Goal: Navigation & Orientation: Understand site structure

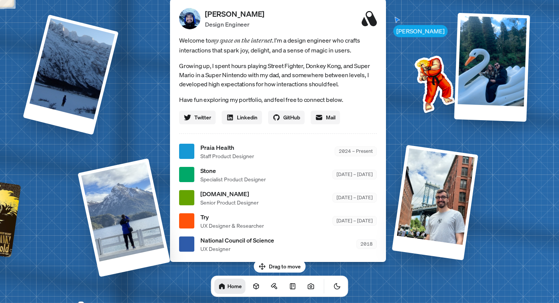
click at [245, 155] on span "Staff Product Designer" at bounding box center [227, 156] width 54 height 8
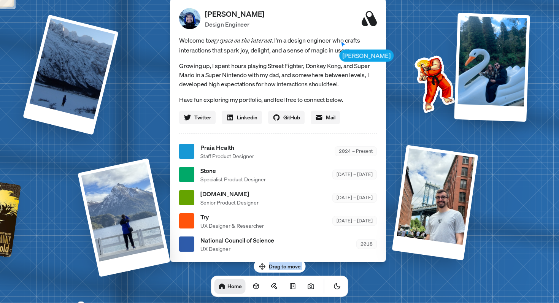
drag, startPoint x: 267, startPoint y: 264, endPoint x: 228, endPoint y: 263, distance: 38.8
click at [228, 263] on div "Drag to move Home" at bounding box center [280, 278] width 150 height 37
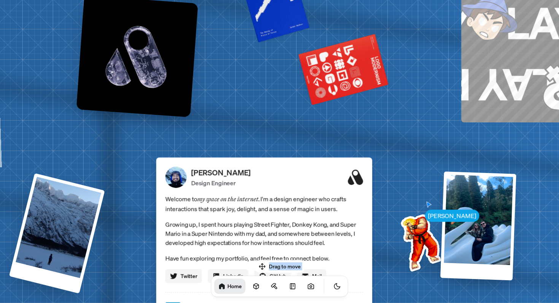
drag, startPoint x: 299, startPoint y: 108, endPoint x: 286, endPoint y: 267, distance: 158.8
click at [286, 0] on body "[PERSON_NAME] [PERSON_NAME] Design Engineer Welcome to my space on the internet…" at bounding box center [279, 0] width 559 height 0
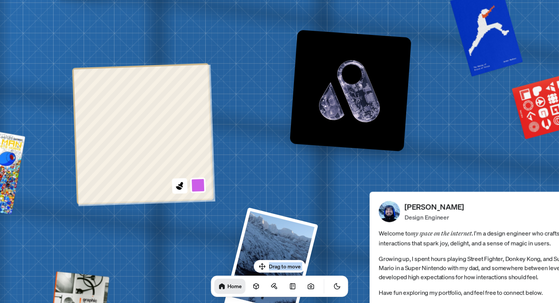
drag, startPoint x: 286, startPoint y: 179, endPoint x: 496, endPoint y: 229, distance: 215.8
click at [500, 229] on span "Welcome to my space on the internet. I'm a design engineer who crafts interacti…" at bounding box center [478, 238] width 198 height 20
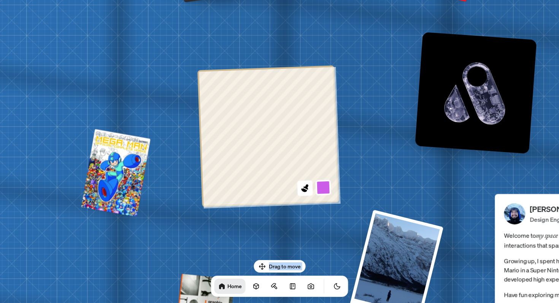
drag, startPoint x: 360, startPoint y: 182, endPoint x: 488, endPoint y: 185, distance: 127.9
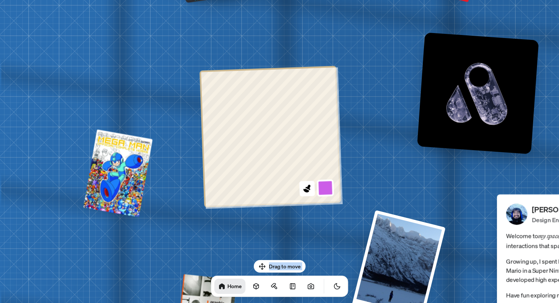
click at [322, 187] on button at bounding box center [326, 188] width 18 height 18
click at [324, 135] on button at bounding box center [324, 133] width 18 height 18
click at [302, 196] on div at bounding box center [271, 137] width 142 height 142
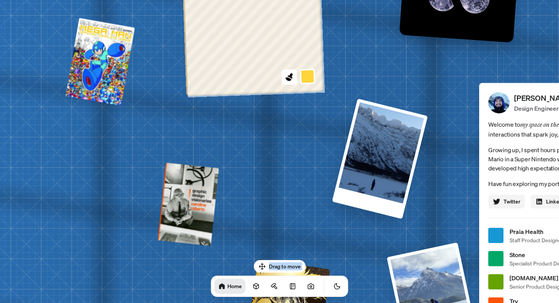
drag, startPoint x: 287, startPoint y: 195, endPoint x: 269, endPoint y: 95, distance: 101.3
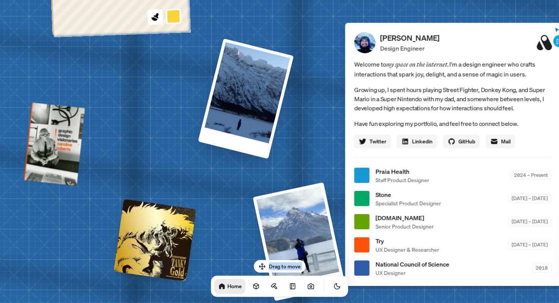
drag, startPoint x: 269, startPoint y: 128, endPoint x: 134, endPoint y: 67, distance: 148.5
click at [135, 67] on div "[PERSON_NAME] [PERSON_NAME] Design Engineer Welcome to my space on the internet…" at bounding box center [455, 175] width 1138 height 997
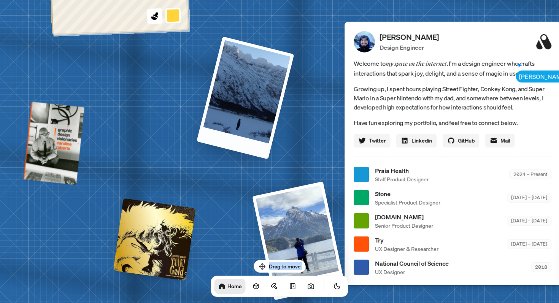
click at [239, 108] on div at bounding box center [246, 97] width 98 height 123
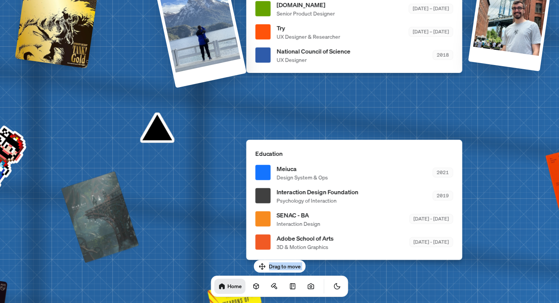
drag, startPoint x: 291, startPoint y: 153, endPoint x: 192, endPoint y: -60, distance: 235.1
click at [192, 0] on html "[PERSON_NAME] [PERSON_NAME] Design Engineer Welcome to my space on the internet…" at bounding box center [279, 0] width 559 height 0
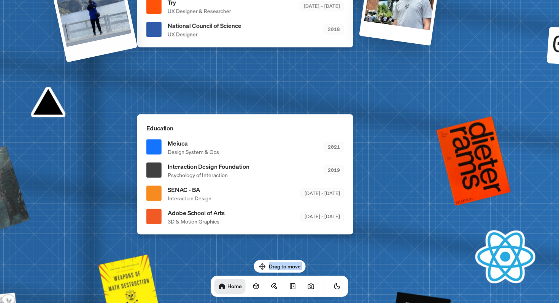
drag, startPoint x: 235, startPoint y: 83, endPoint x: 122, endPoint y: 52, distance: 118.0
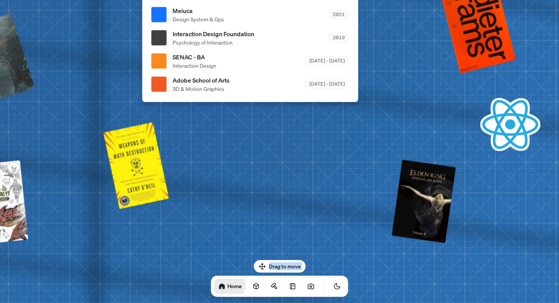
drag, startPoint x: 206, startPoint y: 146, endPoint x: 223, endPoint y: -7, distance: 154.2
click at [223, 0] on html "[PERSON_NAME] [PERSON_NAME] Design Engineer Welcome to my space on the internet…" at bounding box center [279, 0] width 559 height 0
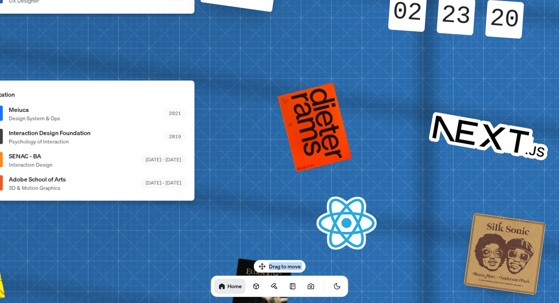
drag, startPoint x: 416, startPoint y: 102, endPoint x: 204, endPoint y: 270, distance: 270.2
click at [206, 0] on body "[PERSON_NAME] [PERSON_NAME] Design Engineer Welcome to my space on the internet…" at bounding box center [279, 0] width 559 height 0
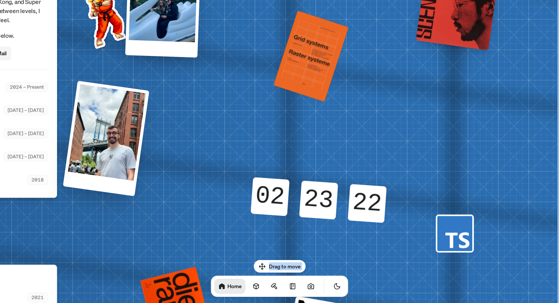
drag, startPoint x: 444, startPoint y: 138, endPoint x: 251, endPoint y: 294, distance: 248.9
click at [251, 0] on body "[PERSON_NAME] [PERSON_NAME] Design Engineer Welcome to my space on the internet…" at bounding box center [279, 0] width 559 height 0
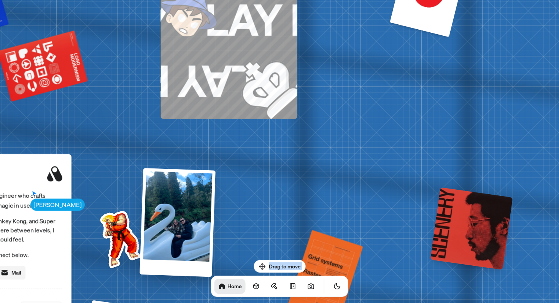
drag, startPoint x: 191, startPoint y: 81, endPoint x: 204, endPoint y: 301, distance: 220.3
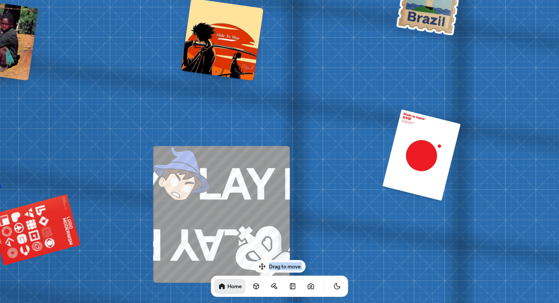
drag, startPoint x: 299, startPoint y: 105, endPoint x: 289, endPoint y: 268, distance: 163.5
click at [289, 0] on body "[PERSON_NAME] [PERSON_NAME] Design Engineer Welcome to my space on the internet…" at bounding box center [279, 0] width 559 height 0
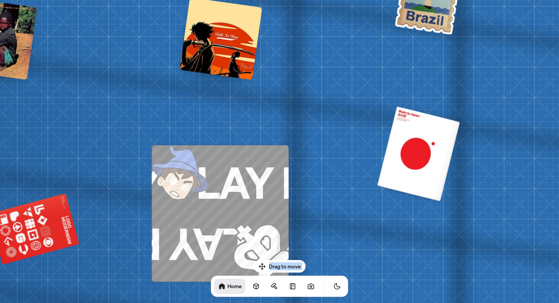
click at [404, 147] on div at bounding box center [418, 153] width 77 height 93
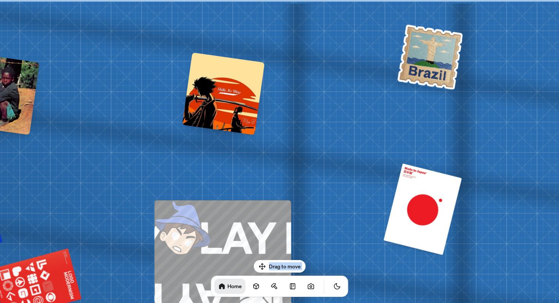
drag, startPoint x: 329, startPoint y: 100, endPoint x: 330, endPoint y: 233, distance: 132.4
click at [236, 112] on div at bounding box center [223, 94] width 83 height 83
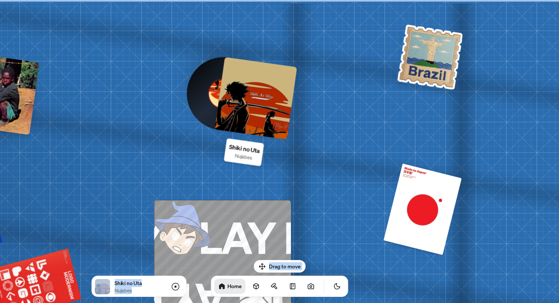
click at [431, 59] on img at bounding box center [431, 56] width 70 height 69
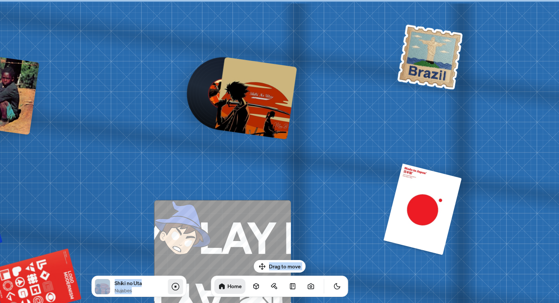
click at [173, 287] on icon at bounding box center [175, 286] width 9 height 9
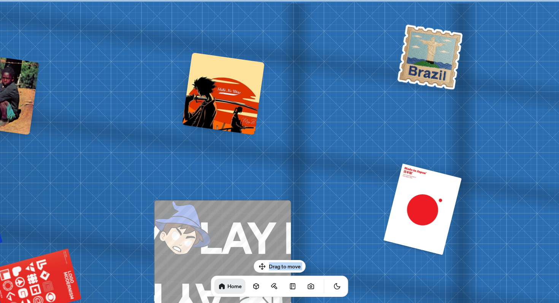
click at [424, 56] on img at bounding box center [431, 56] width 70 height 69
click at [424, 57] on img at bounding box center [431, 56] width 70 height 69
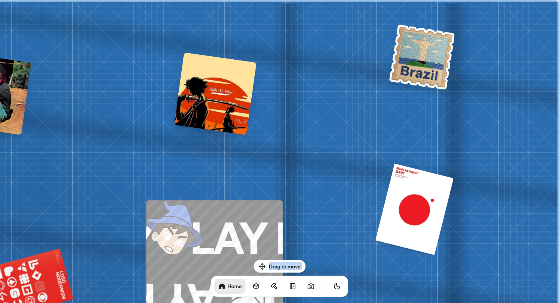
drag, startPoint x: 424, startPoint y: 57, endPoint x: 390, endPoint y: 158, distance: 107.3
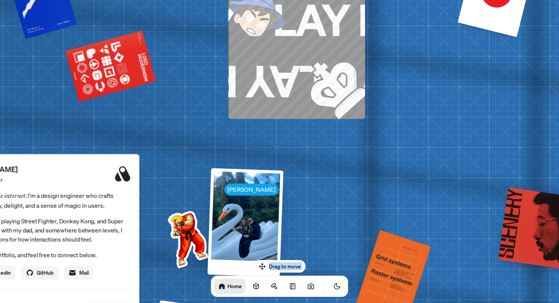
drag, startPoint x: 391, startPoint y: 157, endPoint x: 477, endPoint y: -60, distance: 233.8
click at [477, 0] on html "[PERSON_NAME] [PERSON_NAME] Design Engineer Welcome to my space on the internet…" at bounding box center [279, 0] width 559 height 0
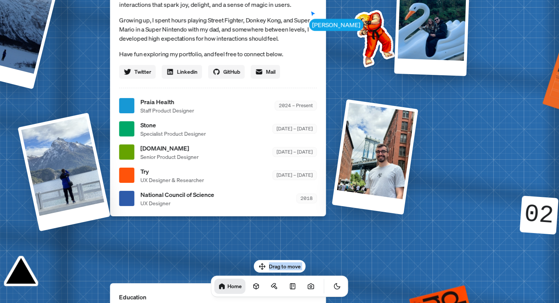
drag, startPoint x: 349, startPoint y: 140, endPoint x: 534, endPoint y: -60, distance: 273.0
click at [534, 0] on html "[PERSON_NAME] [PERSON_NAME] Design Engineer Welcome to my space on the internet…" at bounding box center [279, 0] width 559 height 0
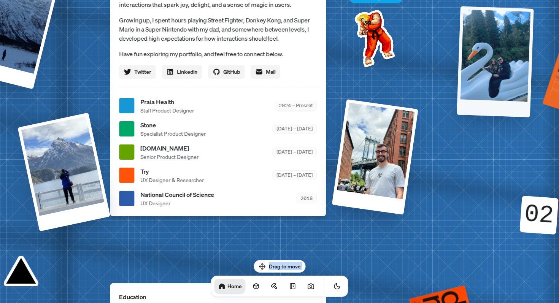
drag, startPoint x: 399, startPoint y: 20, endPoint x: 462, endPoint y: 57, distance: 73.1
click at [462, 57] on div at bounding box center [495, 61] width 77 height 111
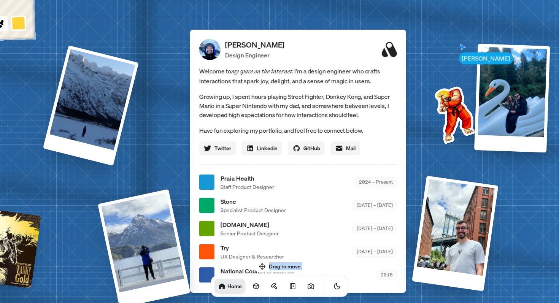
drag, startPoint x: 369, startPoint y: 37, endPoint x: 449, endPoint y: 113, distance: 110.1
click at [450, 113] on img at bounding box center [453, 113] width 77 height 77
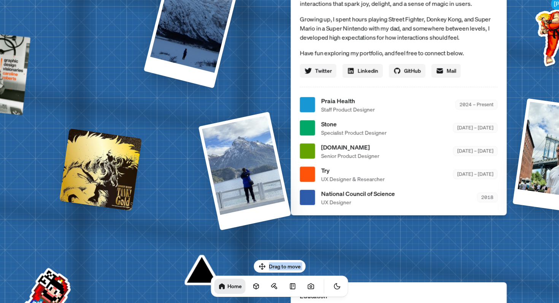
drag, startPoint x: 449, startPoint y: 113, endPoint x: 550, endPoint y: 32, distance: 129.3
click at [550, 33] on img at bounding box center [554, 35] width 77 height 77
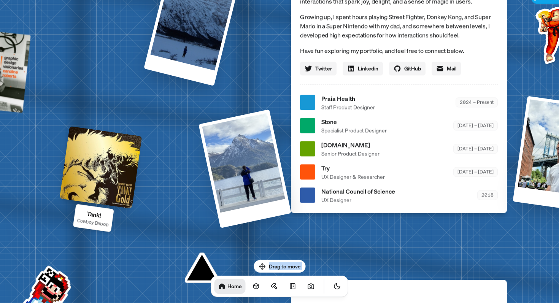
click at [134, 157] on div at bounding box center [101, 167] width 83 height 83
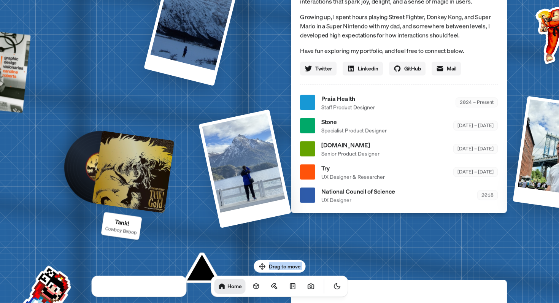
click at [133, 157] on div at bounding box center [133, 171] width 83 height 83
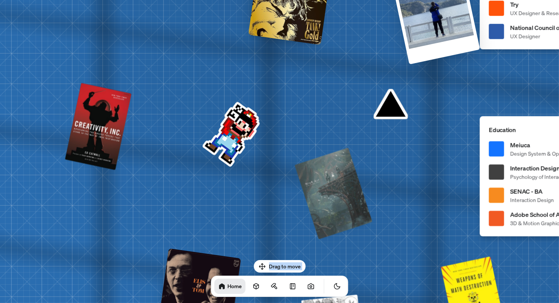
drag, startPoint x: 178, startPoint y: 148, endPoint x: 102, endPoint y: -25, distance: 189.5
click at [102, 0] on html "[PERSON_NAME] [PERSON_NAME] Design Engineer Welcome to my space on the internet…" at bounding box center [279, 0] width 559 height 0
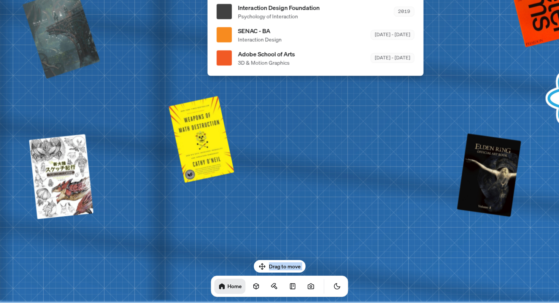
drag, startPoint x: 134, startPoint y: 153, endPoint x: 121, endPoint y: -1, distance: 154.2
click at [121, 0] on html "[PERSON_NAME] [PERSON_NAME] Design Engineer Welcome to my space on the internet…" at bounding box center [279, 0] width 559 height 0
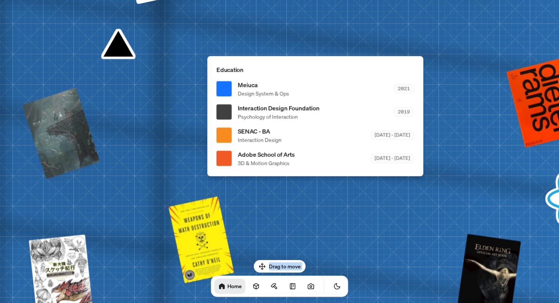
drag, startPoint x: 264, startPoint y: 95, endPoint x: 262, endPoint y: 191, distance: 95.9
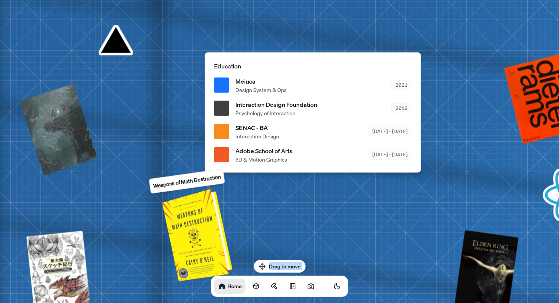
click at [200, 239] on div at bounding box center [198, 234] width 64 height 89
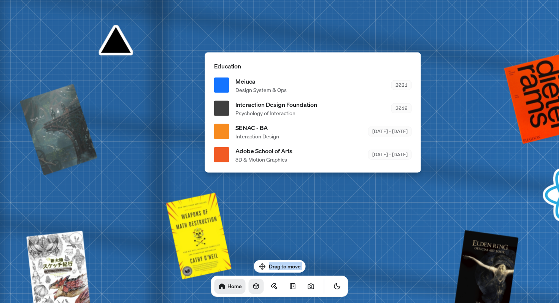
click at [253, 286] on icon at bounding box center [257, 287] width 8 height 8
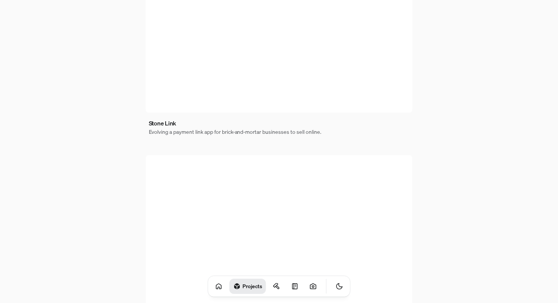
scroll to position [481, 0]
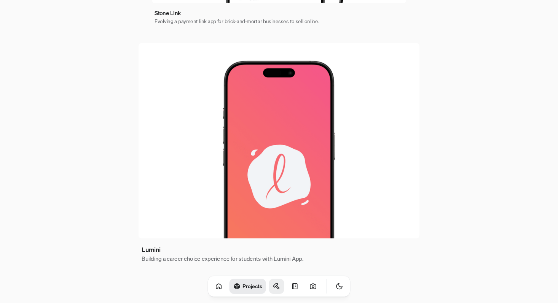
click at [272, 285] on link at bounding box center [276, 286] width 15 height 15
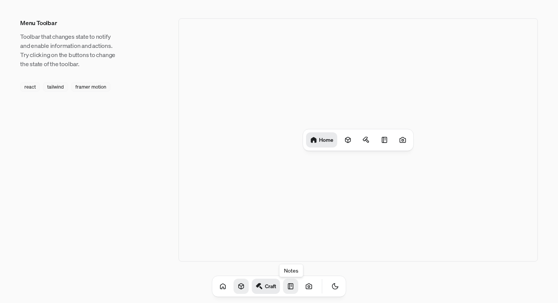
click at [288, 285] on icon at bounding box center [290, 286] width 5 height 5
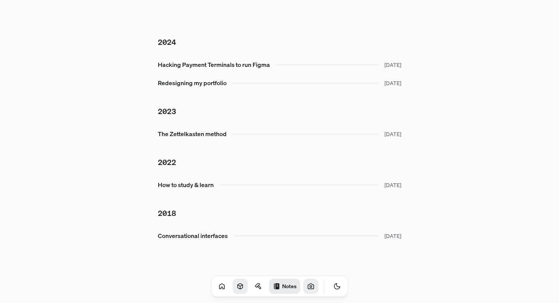
click at [304, 286] on link at bounding box center [311, 286] width 15 height 15
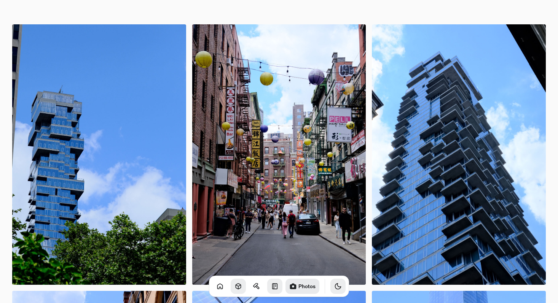
click at [330, 286] on button "Toggle Theme" at bounding box center [337, 286] width 15 height 15
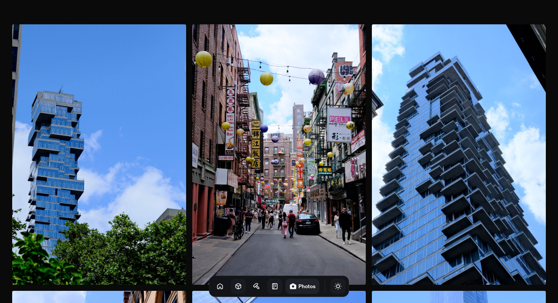
click at [330, 286] on button "Toggle Theme" at bounding box center [337, 286] width 15 height 15
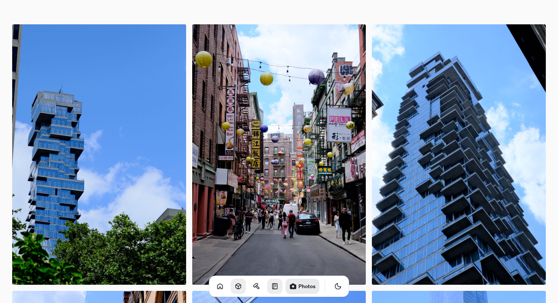
click at [0, 0] on button "Toggle Audio" at bounding box center [0, 0] width 0 height 0
click at [335, 284] on icon "Toggle Theme" at bounding box center [338, 287] width 6 height 6
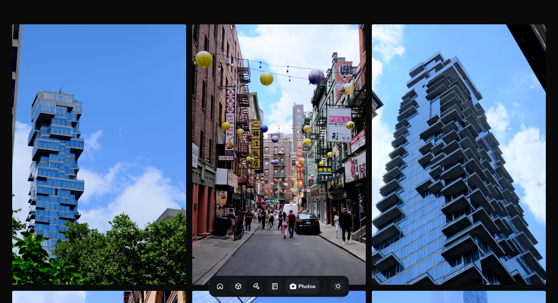
click at [312, 284] on div "Photos" at bounding box center [279, 286] width 140 height 21
click at [271, 285] on icon at bounding box center [275, 287] width 8 height 8
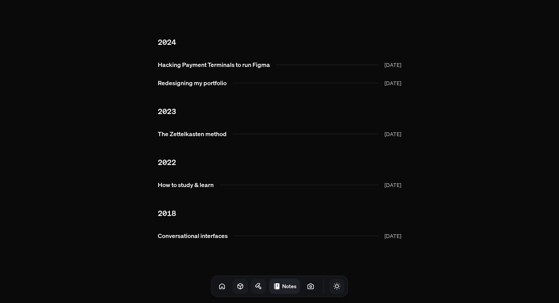
click at [255, 285] on icon at bounding box center [259, 287] width 8 height 8
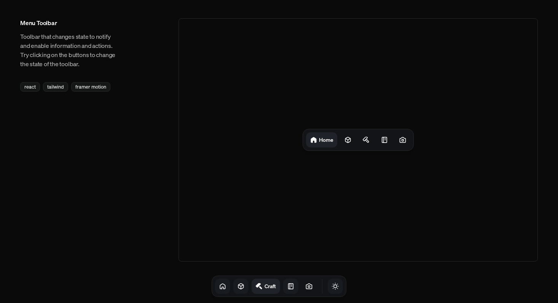
click at [219, 285] on icon at bounding box center [223, 287] width 8 height 8
